Goal: Task Accomplishment & Management: Use online tool/utility

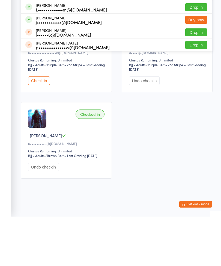
type input "[PERSON_NAME]"
click at [198, 53] on button "Drop in" at bounding box center [196, 57] width 22 height 8
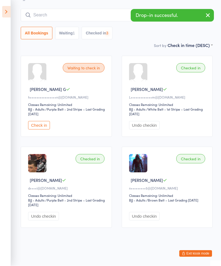
scroll to position [45, 0]
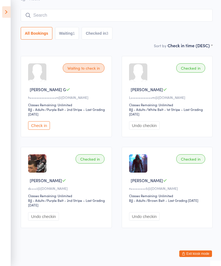
click at [61, 9] on input "search" at bounding box center [117, 15] width 192 height 13
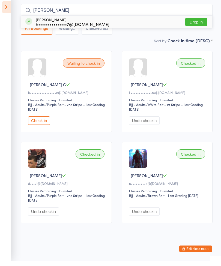
type input "[PERSON_NAME]"
click at [191, 23] on button "Drop in" at bounding box center [196, 27] width 22 height 8
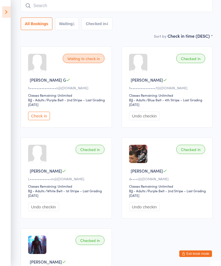
click at [45, 10] on input "search" at bounding box center [117, 5] width 192 height 13
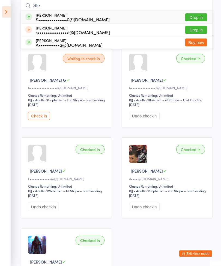
type input "Ste"
click at [193, 15] on button "Drop in" at bounding box center [196, 18] width 22 height 8
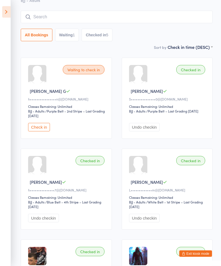
scroll to position [34, 0]
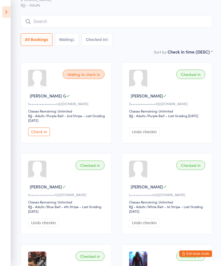
click at [96, 19] on input "search" at bounding box center [117, 21] width 192 height 13
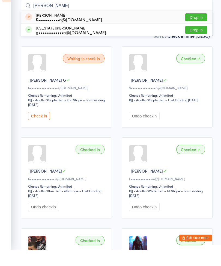
type input "[PERSON_NAME]"
click at [197, 42] on button "Drop in" at bounding box center [196, 46] width 22 height 8
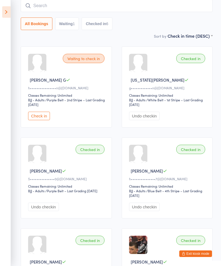
scroll to position [0, 0]
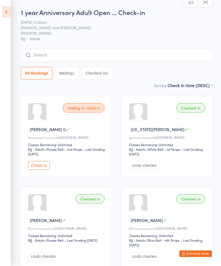
click at [127, 57] on input "search" at bounding box center [117, 55] width 192 height 13
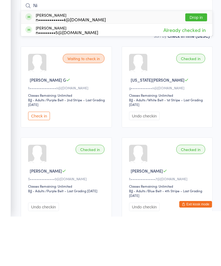
type input "N"
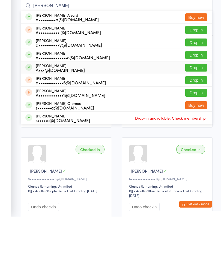
type input "[PERSON_NAME]"
click at [85, 117] on div "A••x@[DOMAIN_NAME]" at bounding box center [60, 119] width 49 height 4
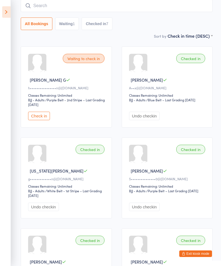
click at [153, 5] on input "search" at bounding box center [117, 5] width 192 height 13
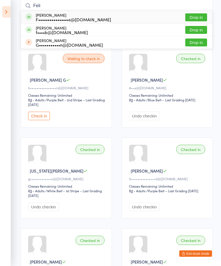
type input "Feli"
click at [79, 34] on div "[PERSON_NAME] f••••b@[DOMAIN_NAME] Drop in" at bounding box center [116, 30] width 191 height 12
